Goal: Find specific page/section: Find specific page/section

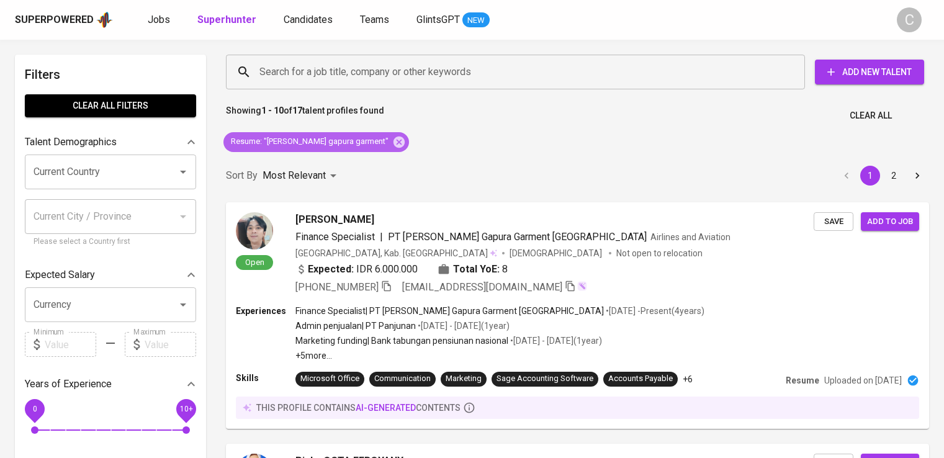
click at [392, 140] on icon at bounding box center [399, 142] width 14 height 14
click at [432, 67] on input "Search for a job title, company or other keywords" at bounding box center [518, 72] width 524 height 24
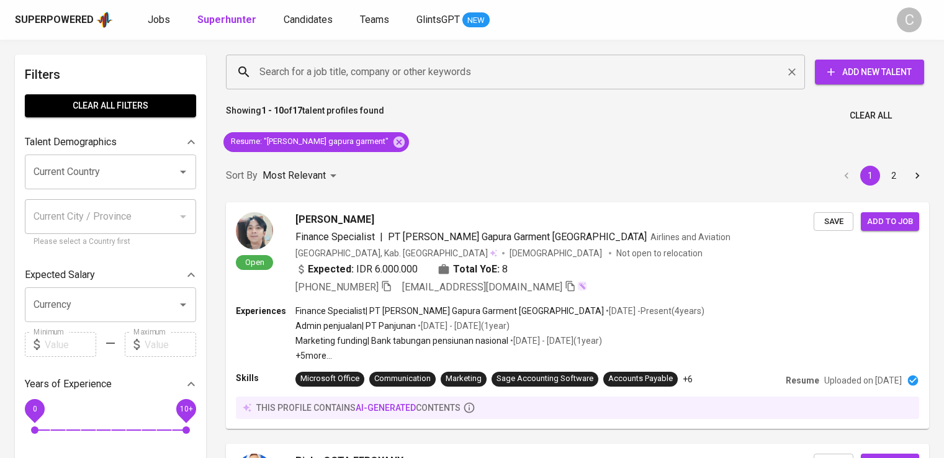
click at [432, 67] on input "Search for a job title, company or other keywords" at bounding box center [518, 72] width 524 height 24
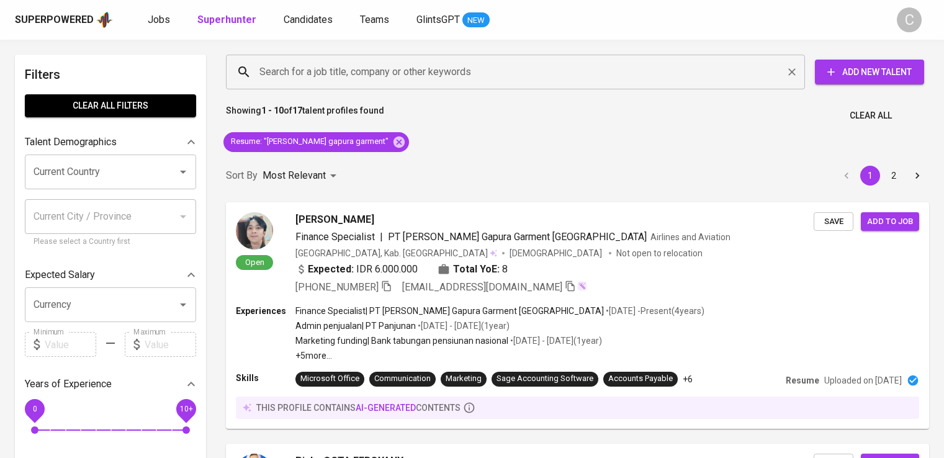
click at [432, 67] on input "Search for a job title, company or other keywords" at bounding box center [518, 72] width 524 height 24
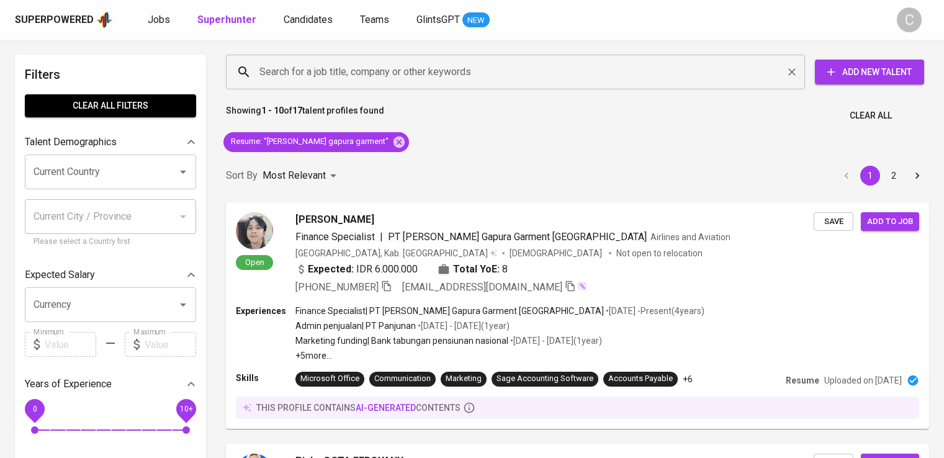
click at [432, 67] on input "Search for a job title, company or other keywords" at bounding box center [518, 72] width 524 height 24
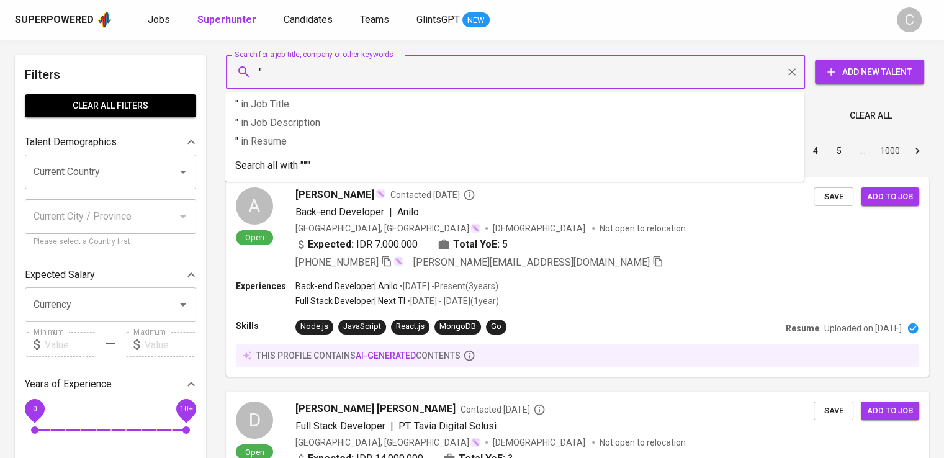
paste input "The IRO Wellness Concierge"
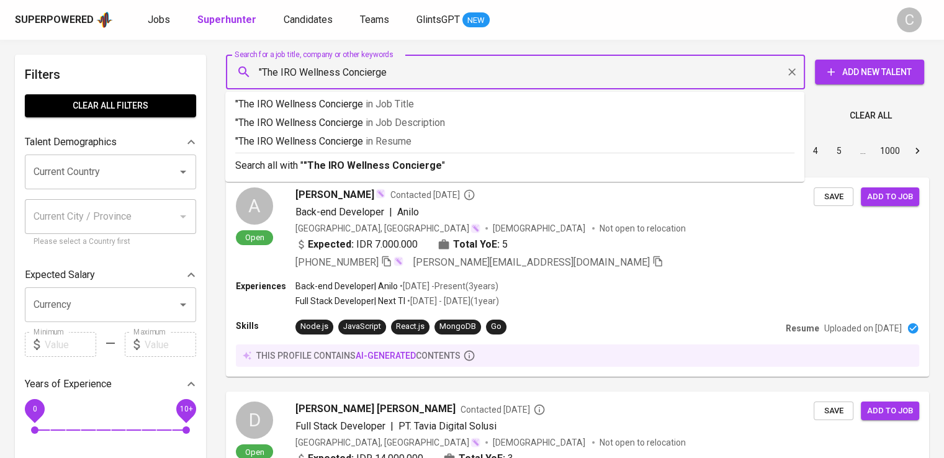
type input ""The IRO Wellness Concierge""
click at [436, 135] on p ""The IRO Wellness Concierge" in [GEOGRAPHIC_DATA]" at bounding box center [514, 141] width 559 height 15
